Goal: Information Seeking & Learning: Learn about a topic

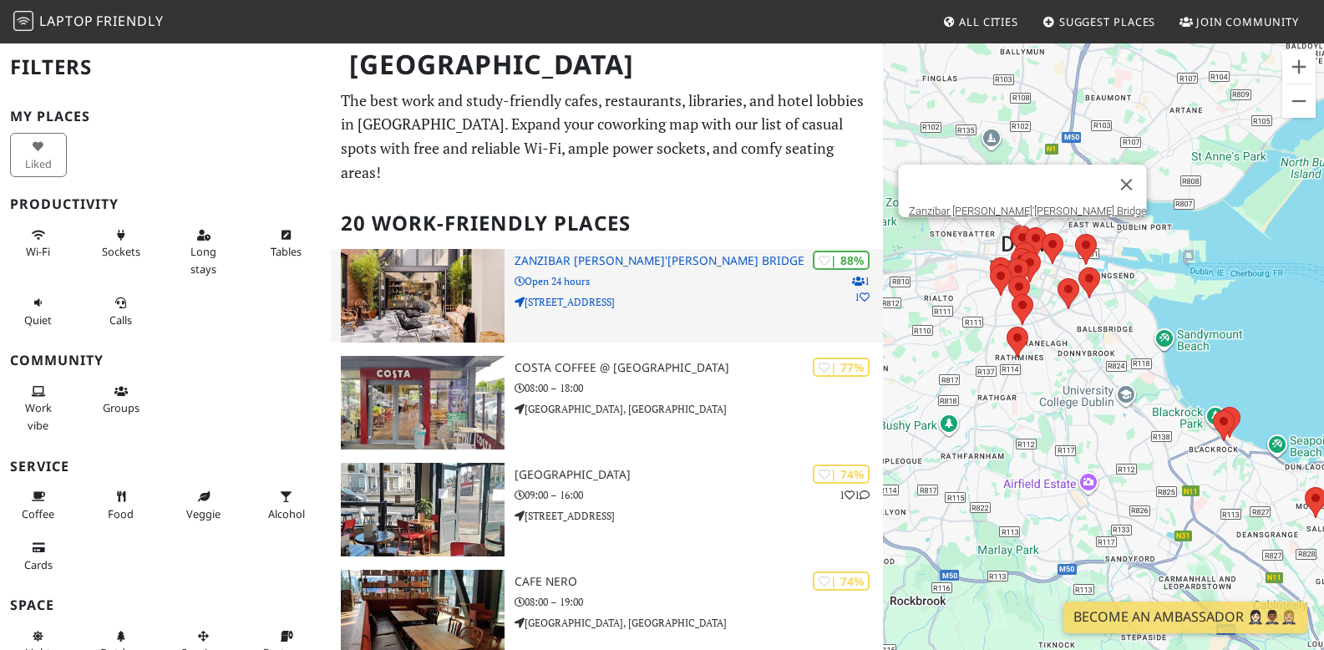
click at [592, 254] on h3 "Zanzibar [PERSON_NAME]'[PERSON_NAME] Bridge" at bounding box center [699, 261] width 368 height 14
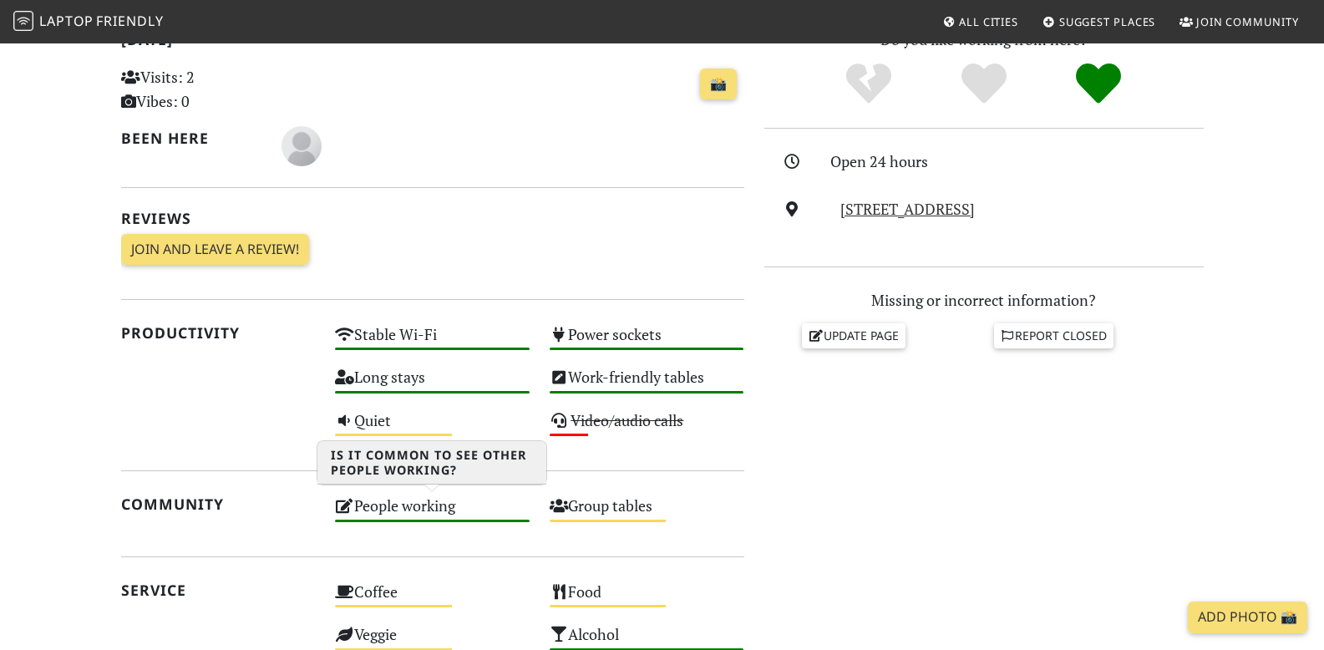
scroll to position [203, 0]
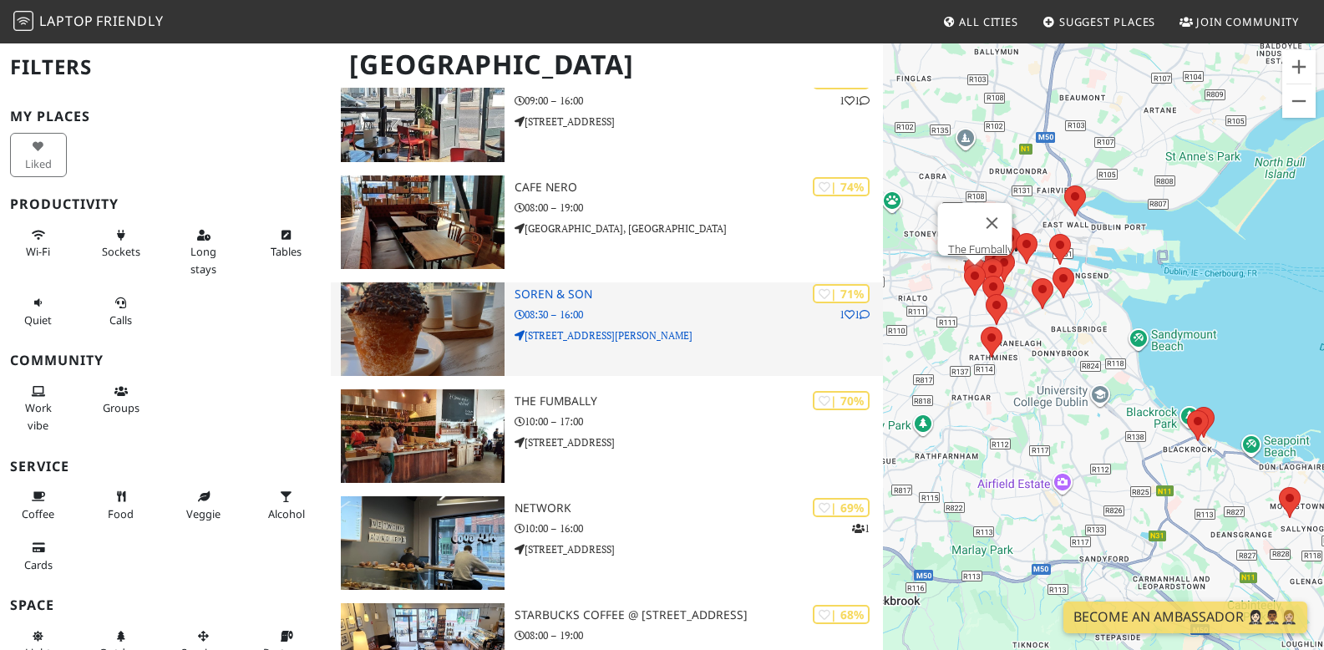
scroll to position [401, 0]
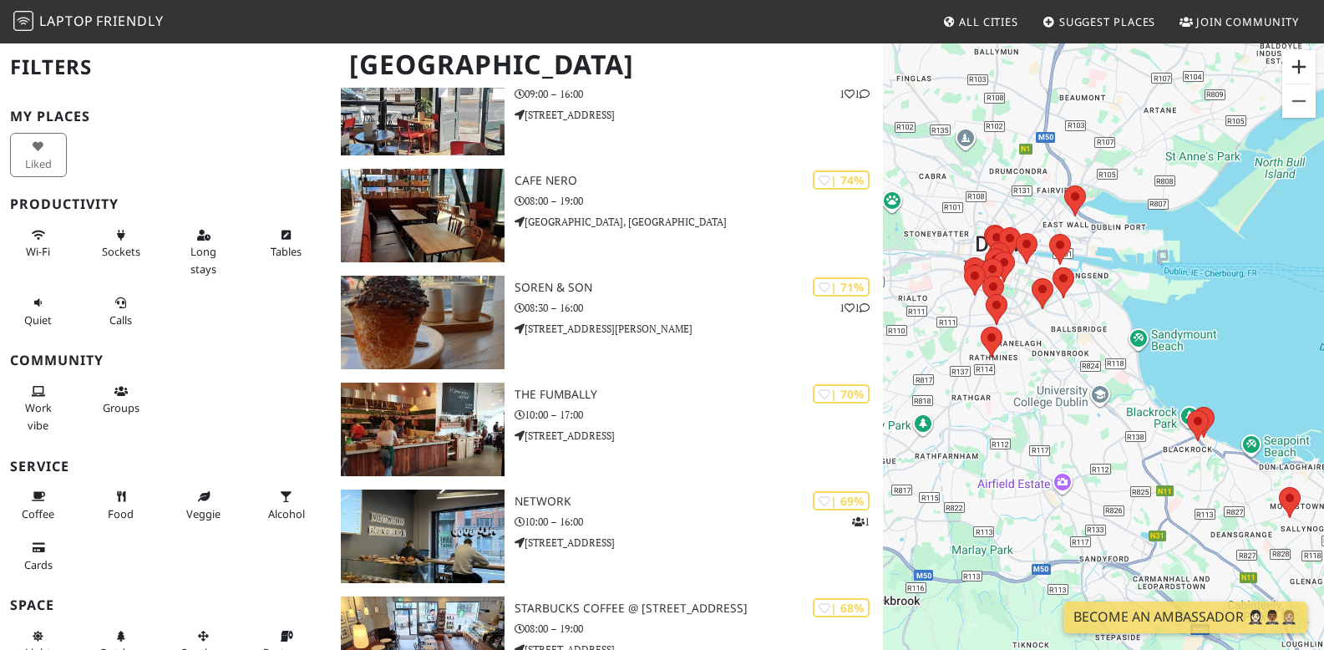
click at [1297, 57] on button "Zoom in" at bounding box center [1298, 66] width 33 height 33
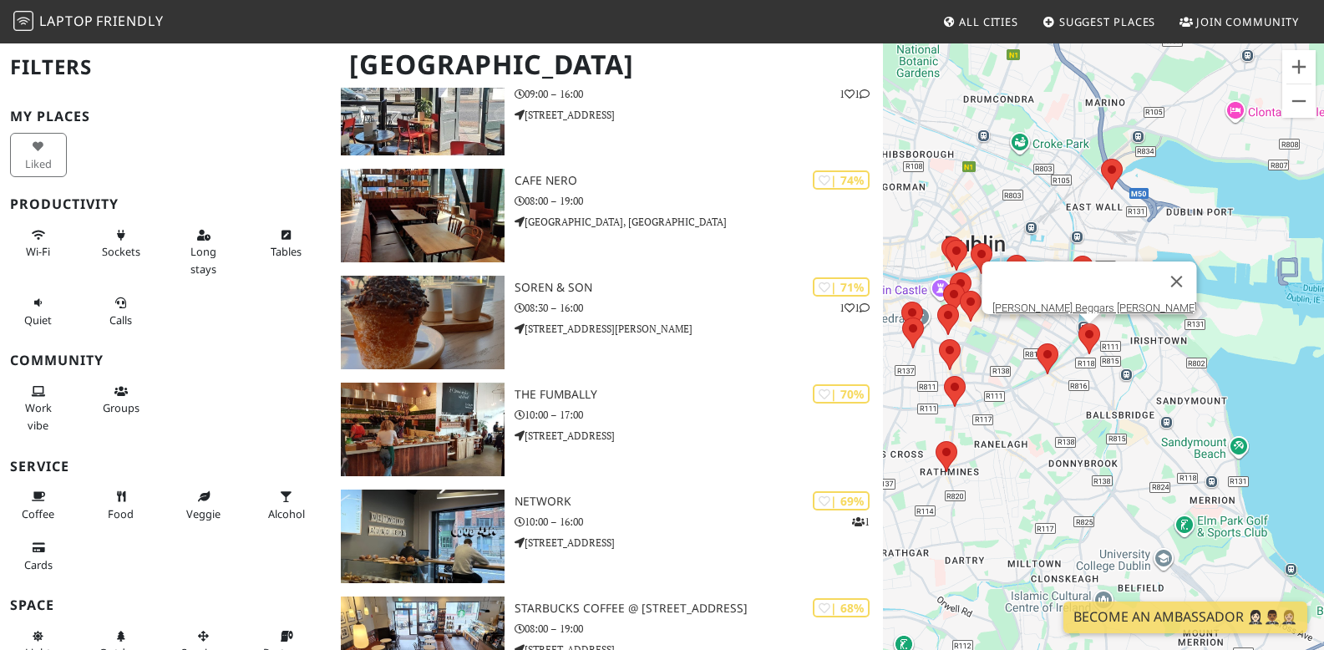
drag, startPoint x: 1023, startPoint y: 211, endPoint x: 1092, endPoint y: 339, distance: 145.4
click at [1079, 323] on area at bounding box center [1079, 323] width 0 height 0
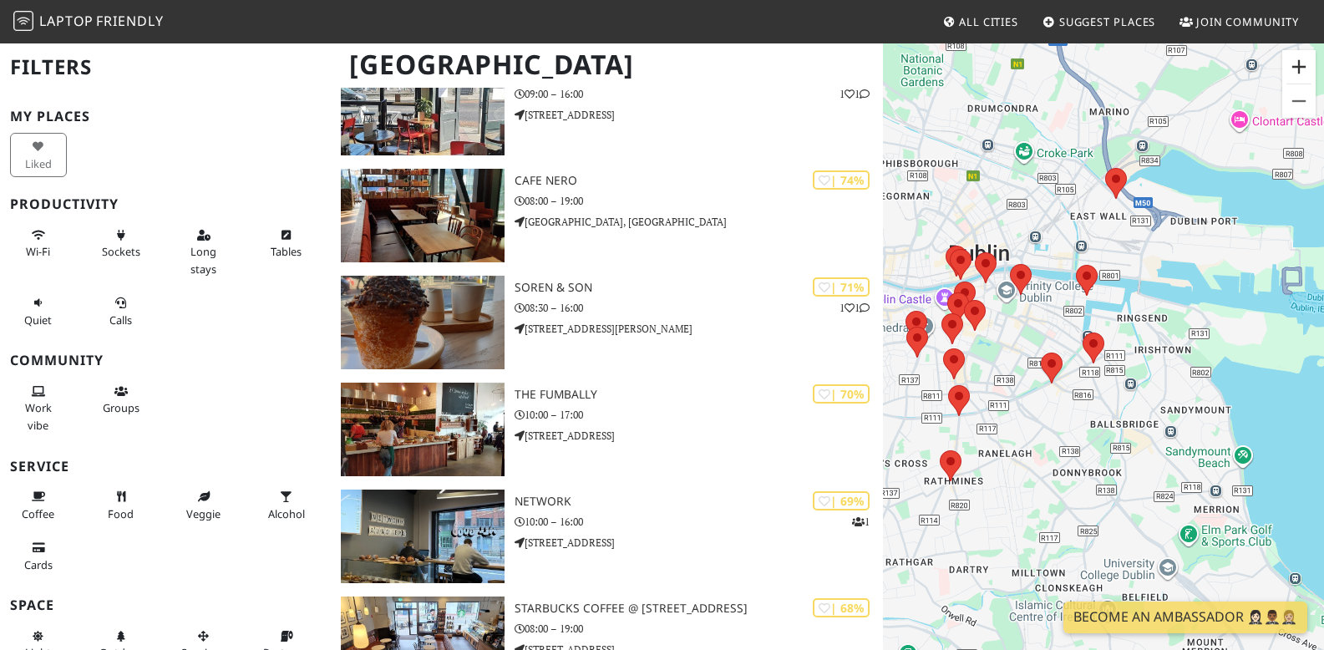
click at [1289, 67] on button "Zoom in" at bounding box center [1298, 66] width 33 height 33
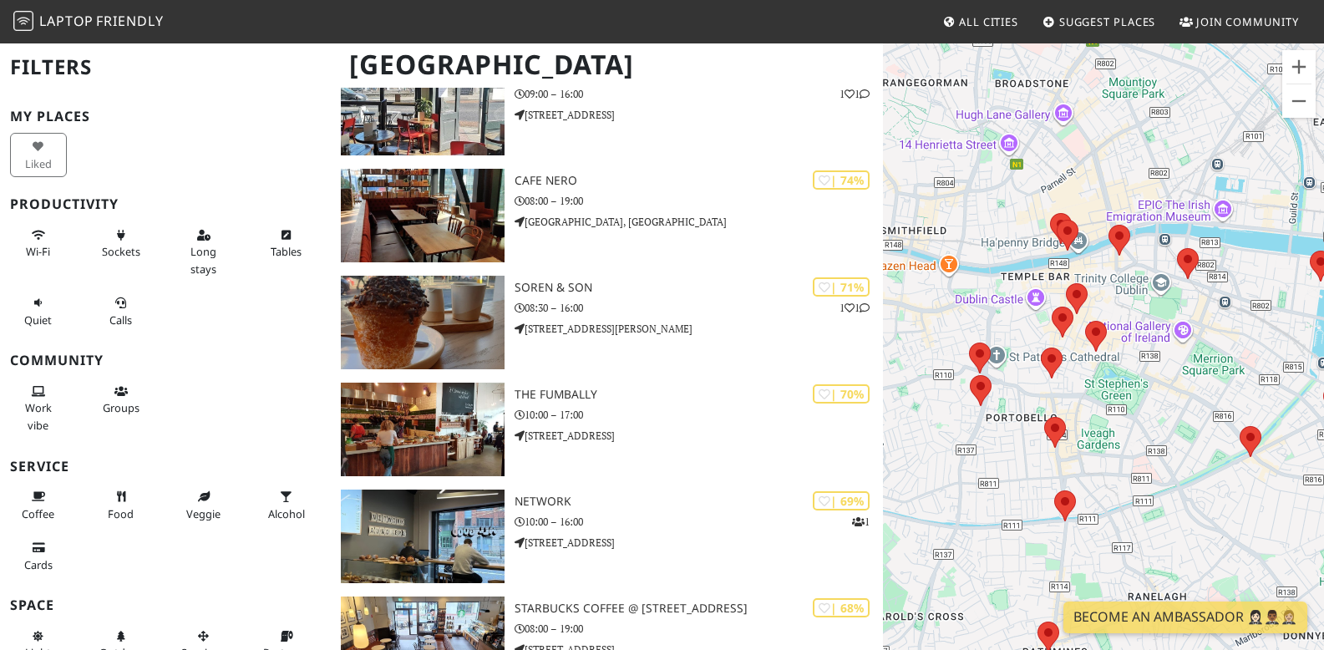
drag, startPoint x: 977, startPoint y: 310, endPoint x: 1218, endPoint y: 346, distance: 243.3
click at [1229, 368] on div at bounding box center [1103, 367] width 441 height 650
click at [1050, 213] on area at bounding box center [1050, 213] width 0 height 0
click at [1052, 191] on link "Mind The Step" at bounding box center [1066, 197] width 69 height 13
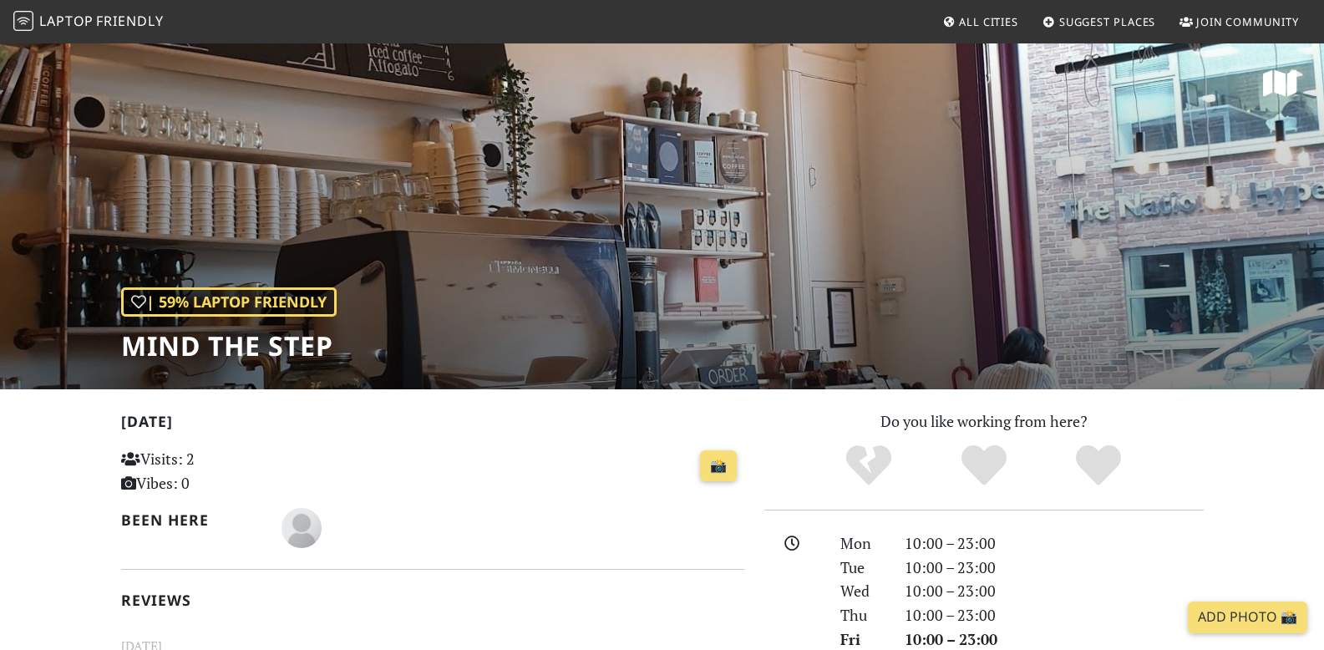
click at [735, 281] on div "| 59% Laptop Friendly Mind The Step" at bounding box center [662, 216] width 1324 height 348
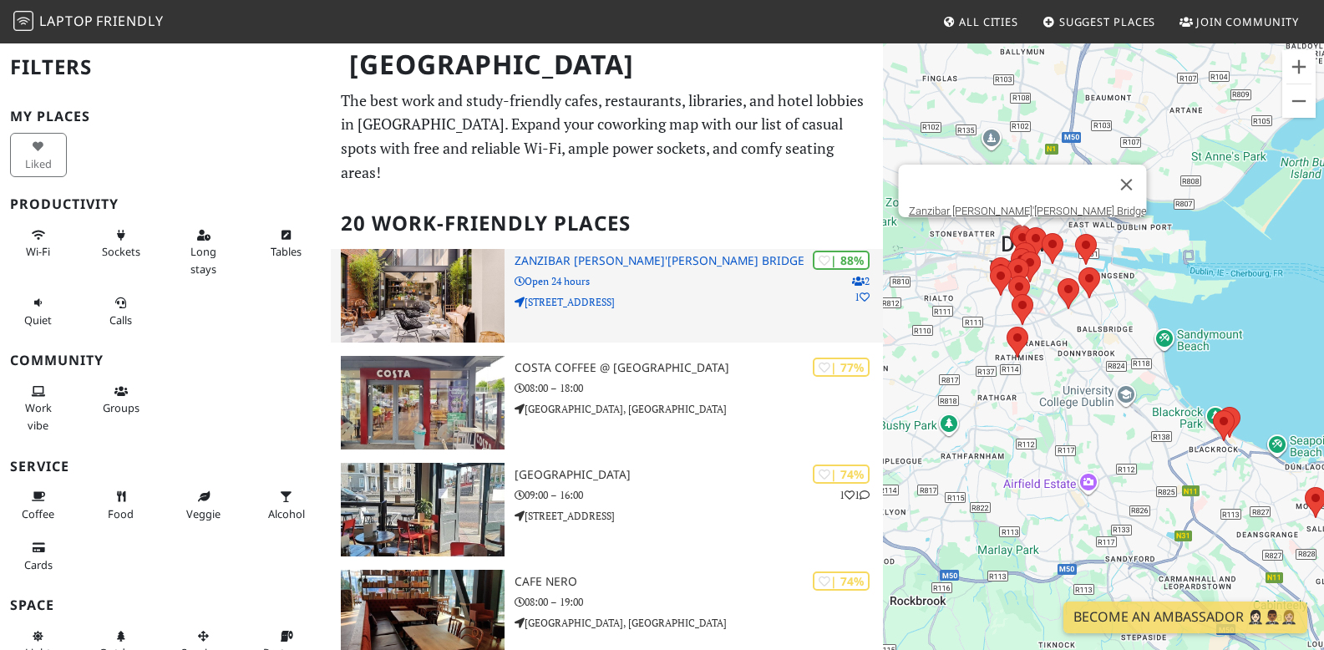
click at [610, 254] on h3 "Zanzibar [PERSON_NAME]'[PERSON_NAME] Bridge" at bounding box center [699, 261] width 368 height 14
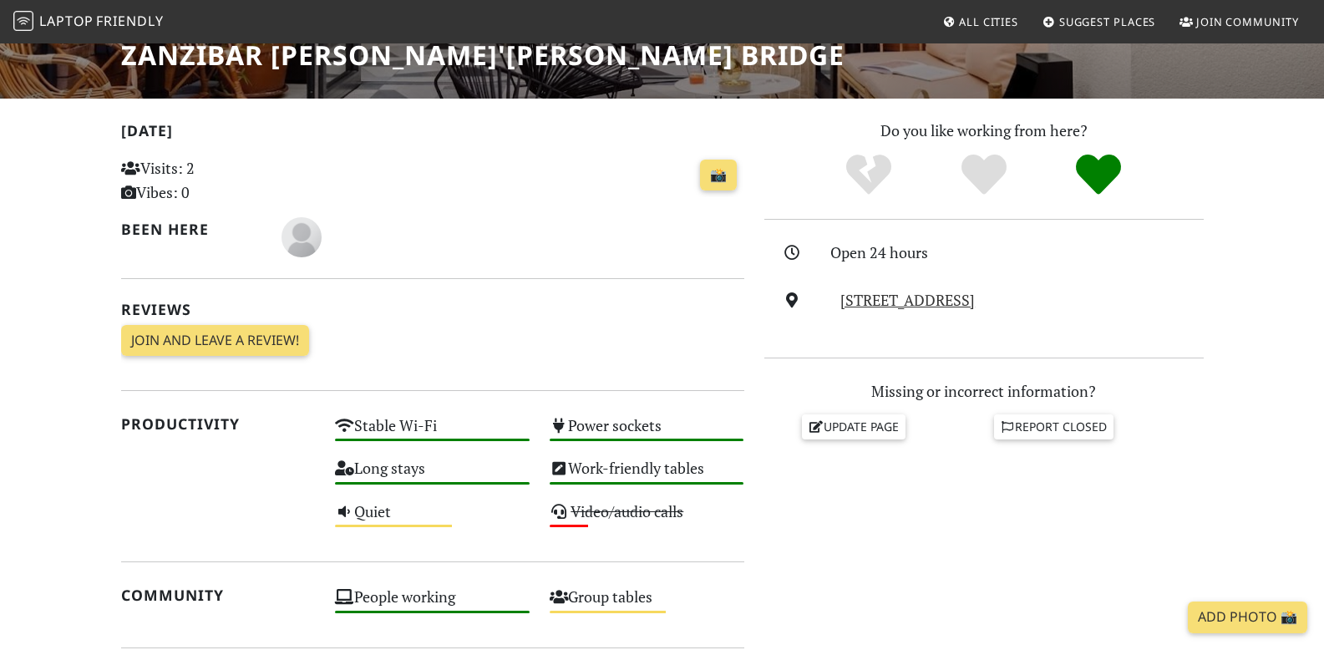
scroll to position [293, 0]
